Goal: Task Accomplishment & Management: Use online tool/utility

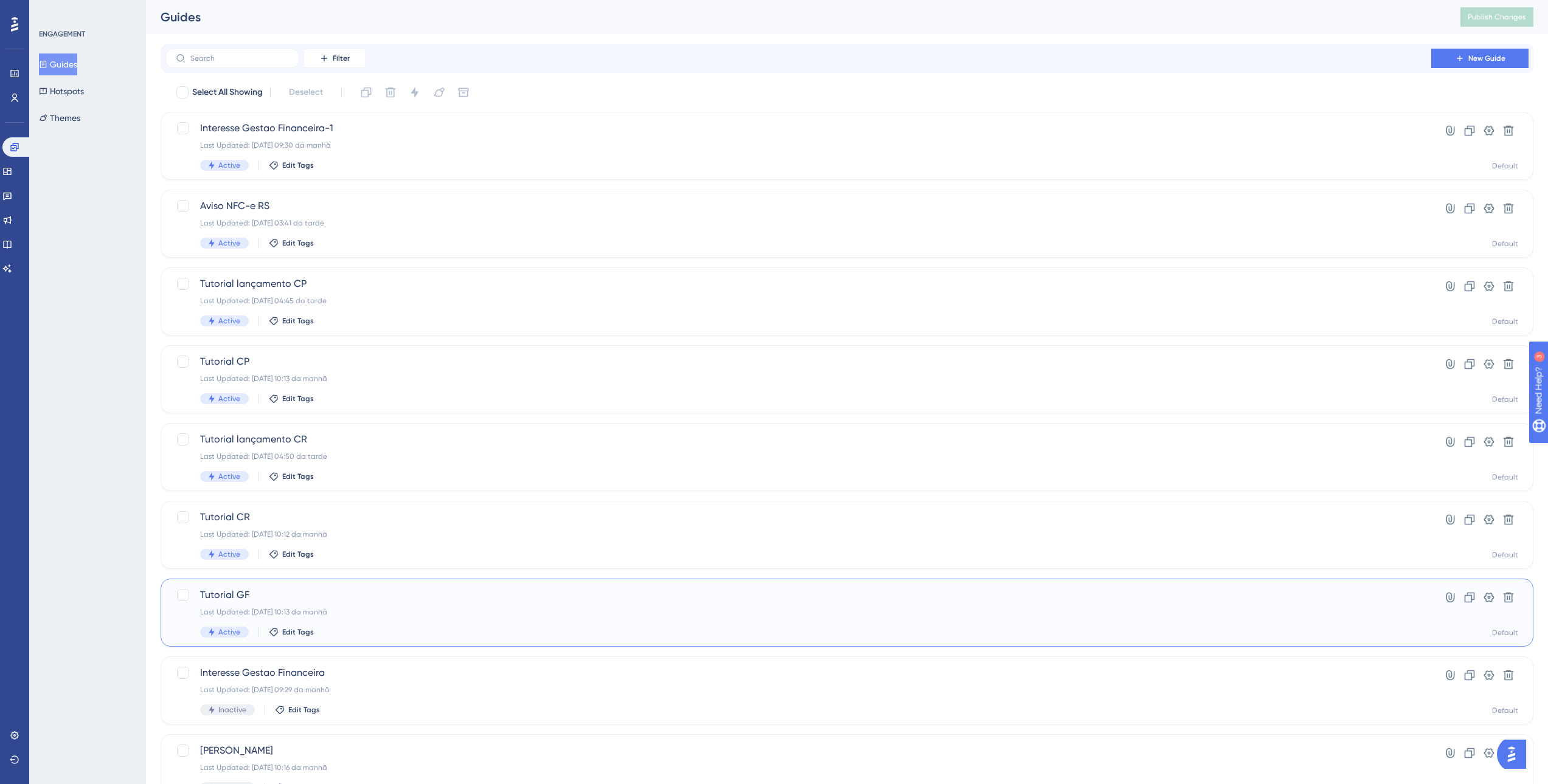
click at [367, 604] on div "Tutorial GF Last Updated: 01.09.2025 10:13 da manhã Active Edit Tags" at bounding box center [798, 612] width 1196 height 50
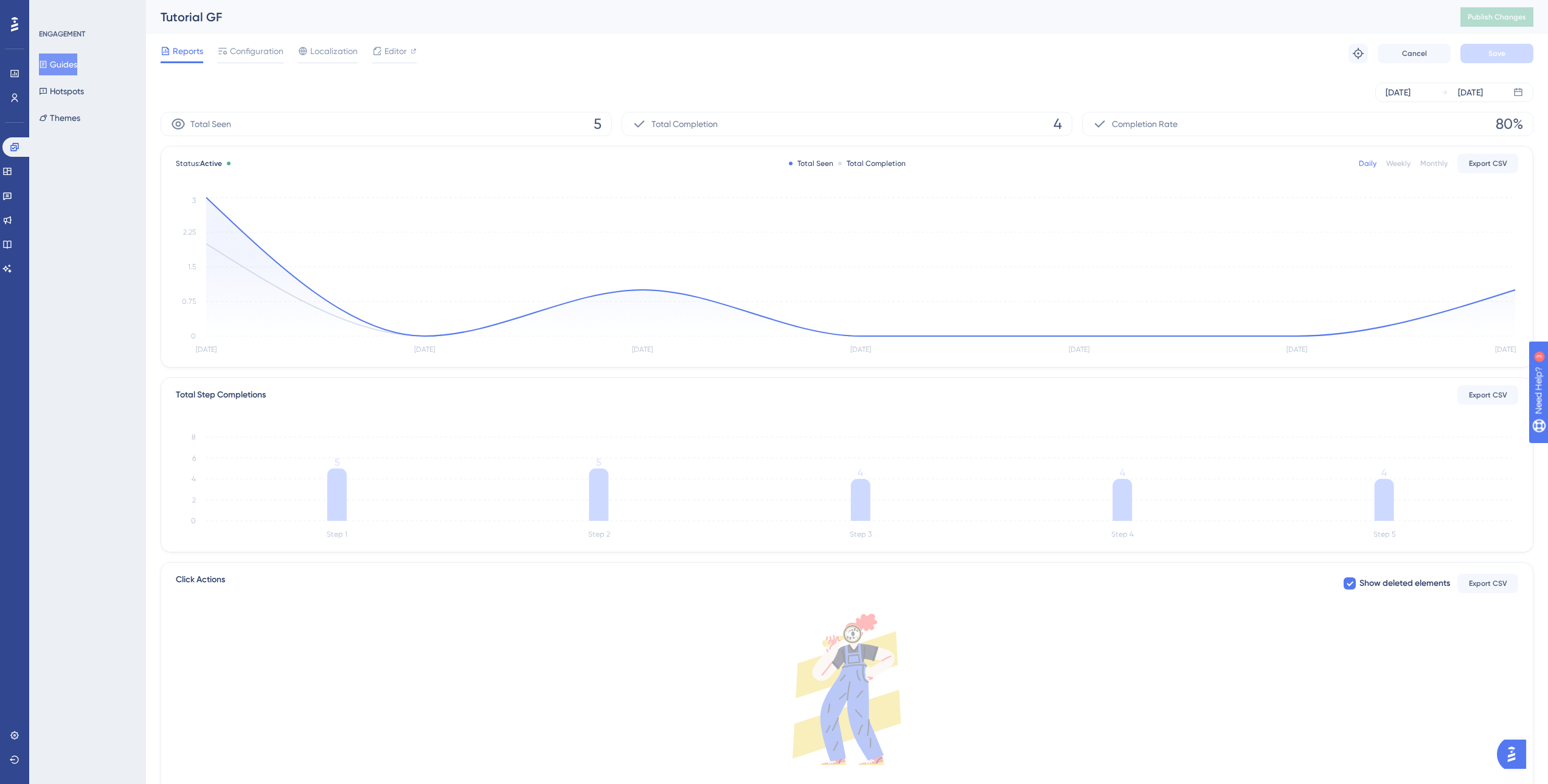
click at [1391, 165] on div "Weekly" at bounding box center [1398, 163] width 25 height 10
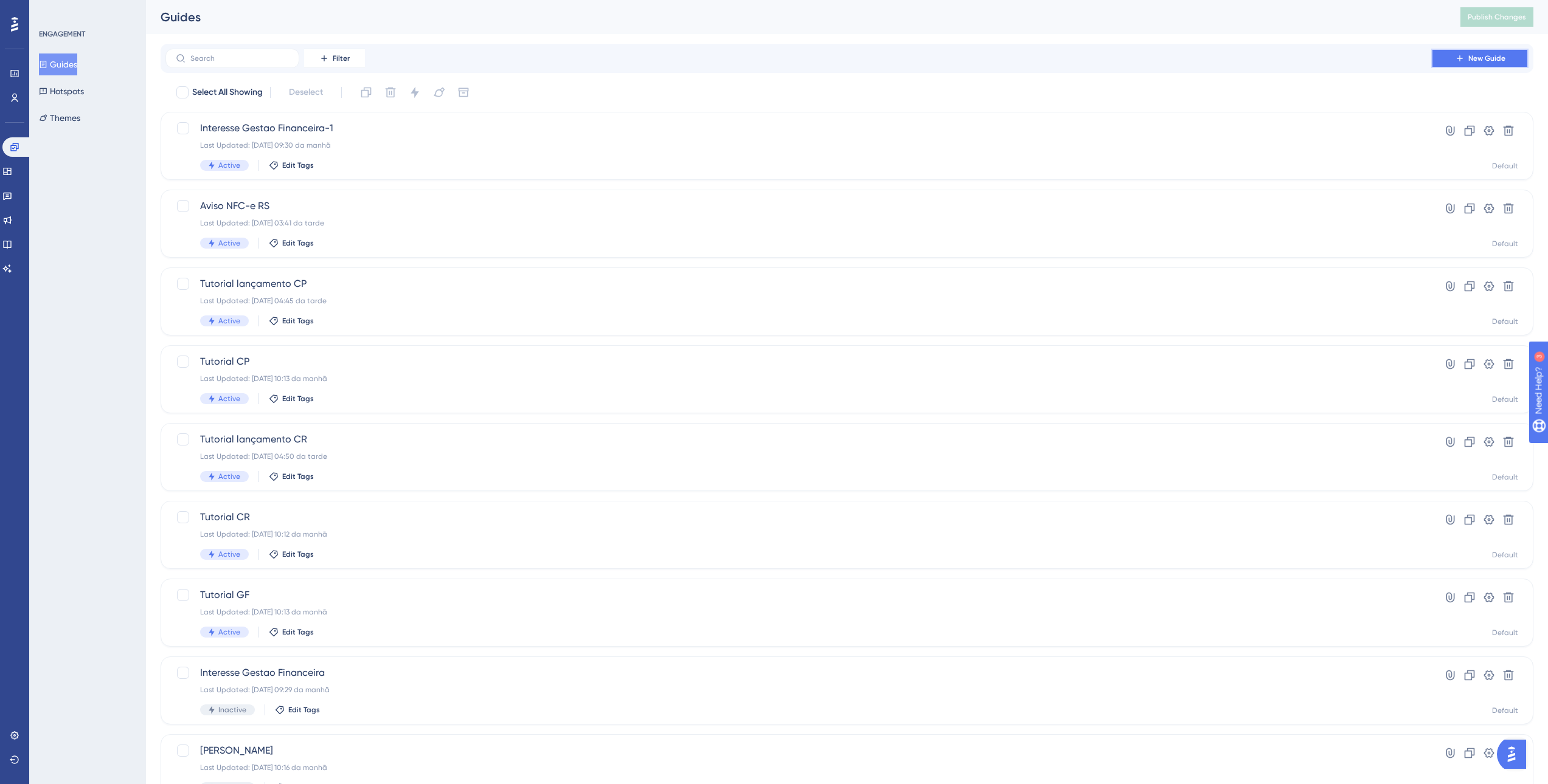
click at [1503, 52] on button "New Guide" at bounding box center [1479, 58] width 97 height 19
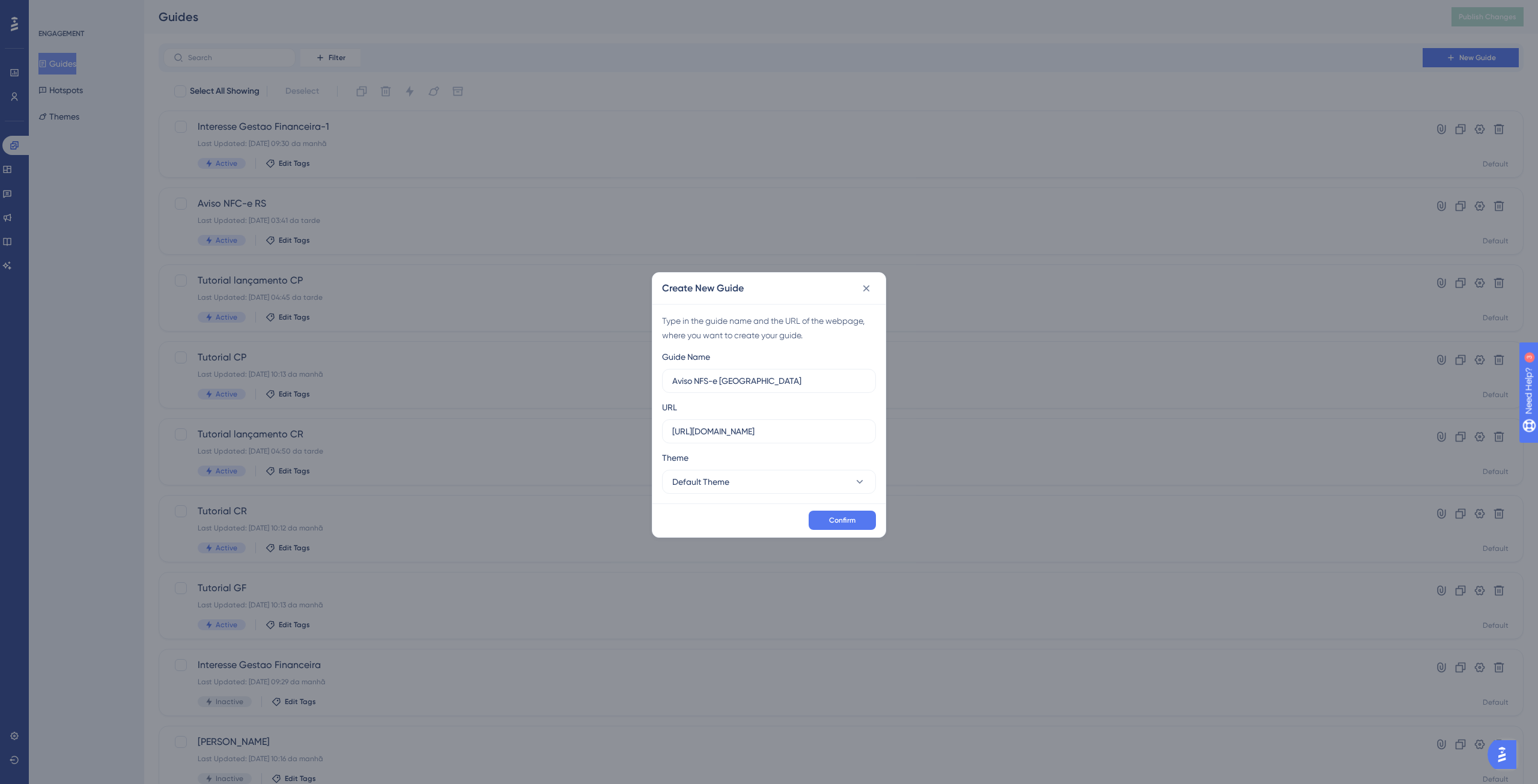
type input "Aviso NFS-e Porto Alegre"
drag, startPoint x: 800, startPoint y: 428, endPoint x: 622, endPoint y: 430, distance: 178.0
click at [623, 430] on div "Create New Guide Type in the guide name and the URL of the webpage, where you w…" at bounding box center [769, 392] width 1538 height 784
paste input "-teste.safeweb.com.br/enota/portal/"
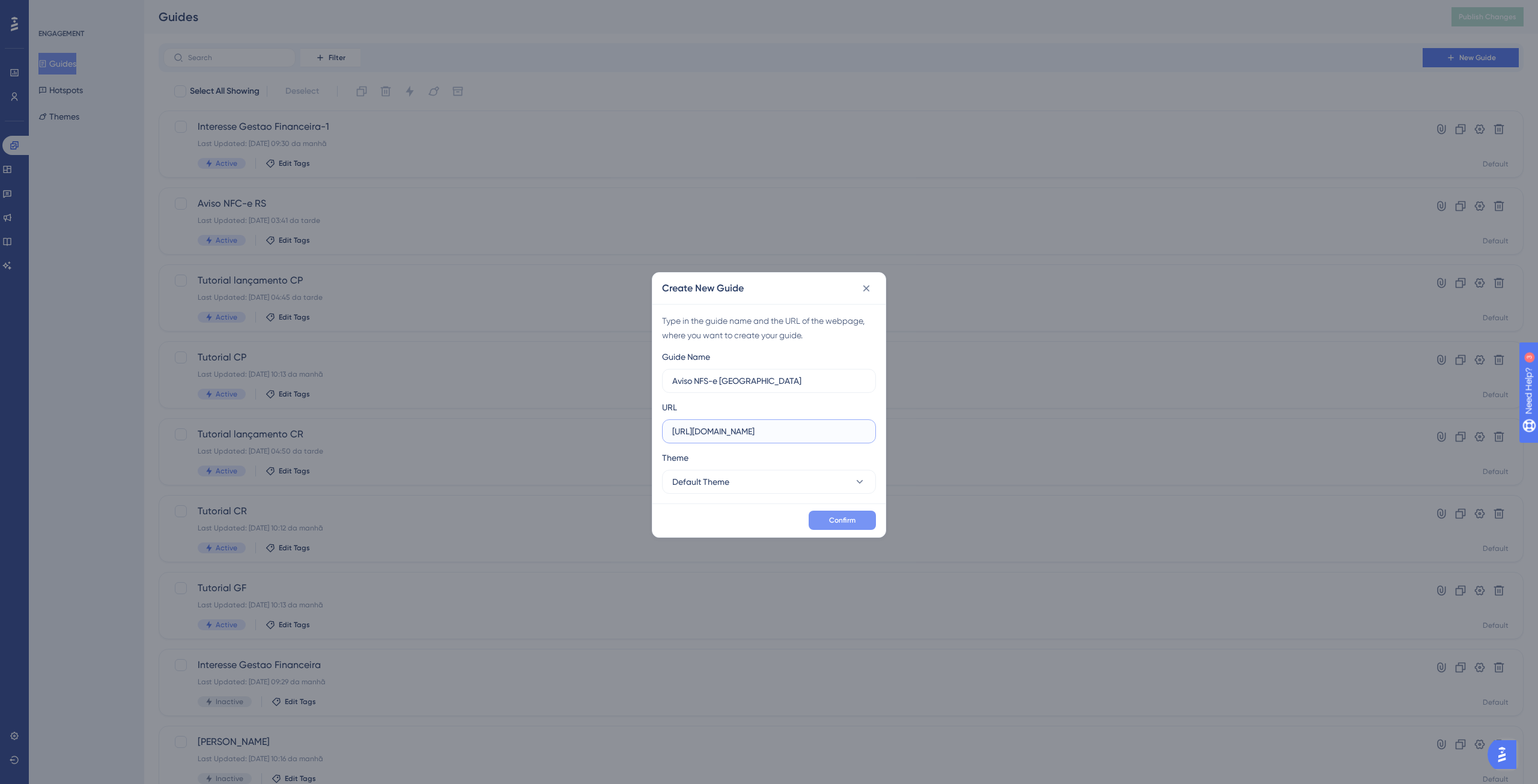
type input "https://sped-teste.safeweb.com.br/enota/portal/"
click at [854, 518] on span "Confirm" at bounding box center [842, 520] width 26 height 10
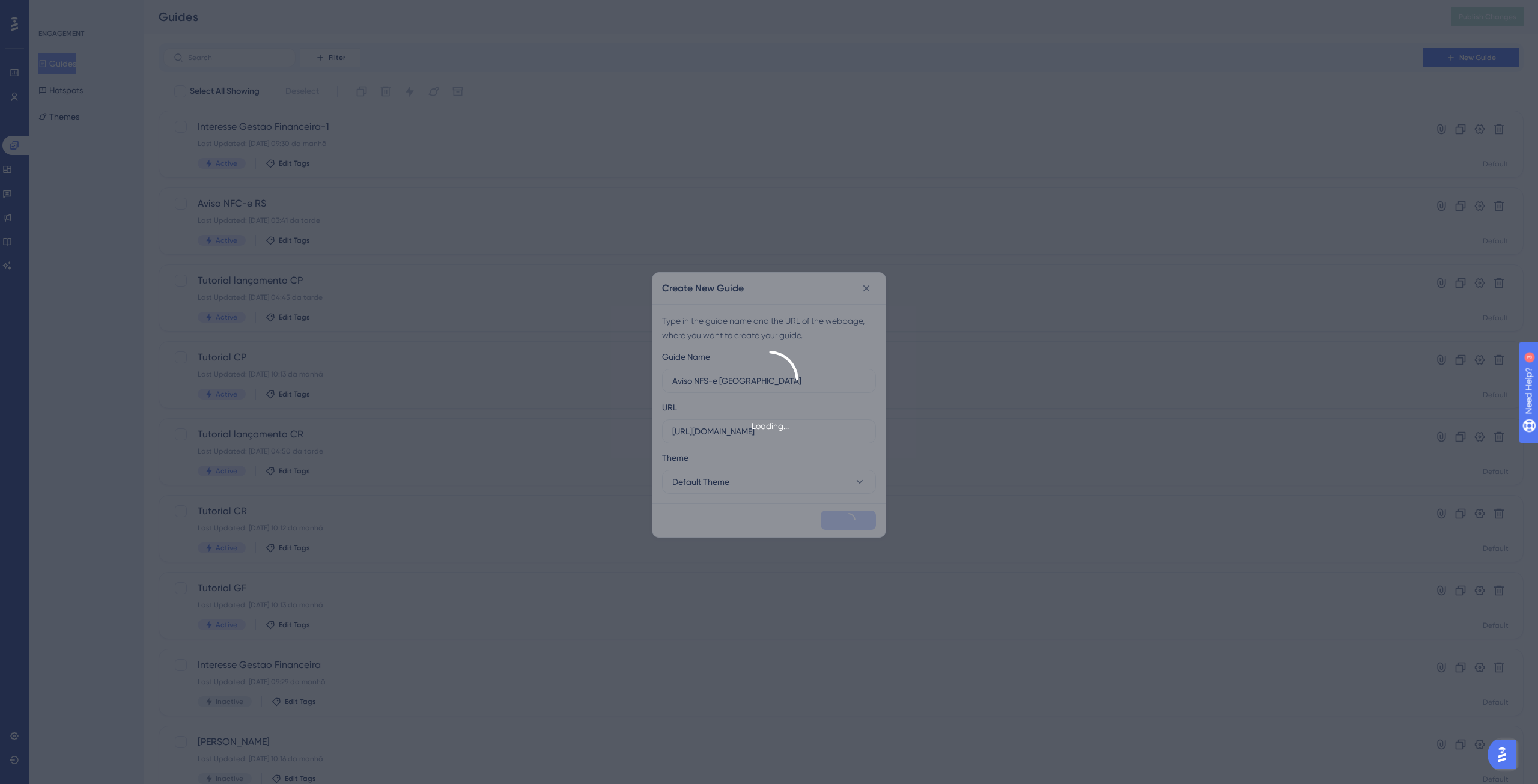
scroll to position [0, 0]
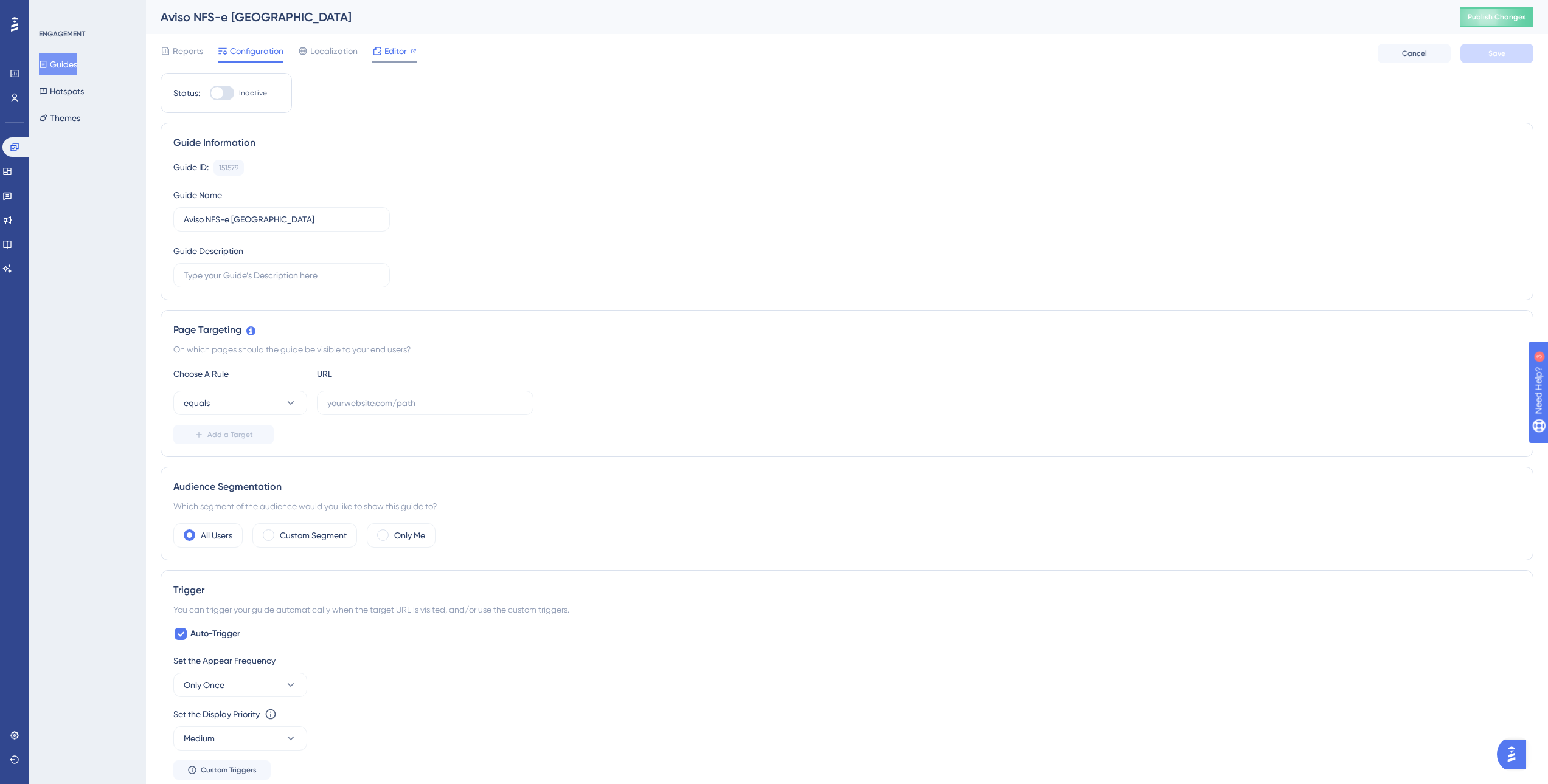
click at [392, 53] on span "Editor" at bounding box center [396, 51] width 23 height 15
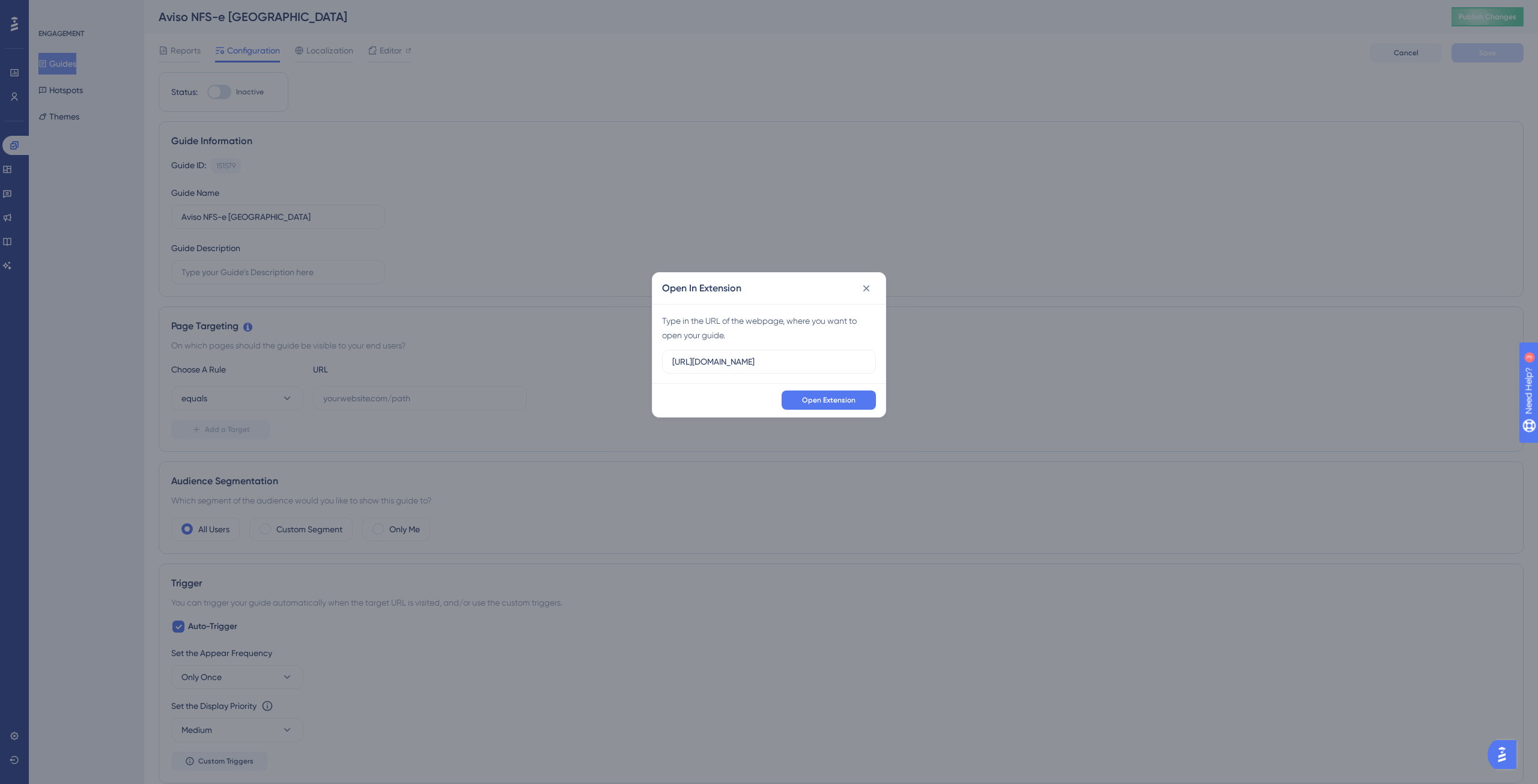
drag, startPoint x: 814, startPoint y: 363, endPoint x: 637, endPoint y: 373, distance: 177.3
click at [639, 372] on div "Open In Extension Type in the URL of the webpage, where you want to open your g…" at bounding box center [769, 392] width 1538 height 784
type input "https://sped-teste.safeweb.com.br/enota/portal/"
click at [831, 400] on span "Open Extension" at bounding box center [829, 400] width 54 height 10
